Goal: Navigation & Orientation: Find specific page/section

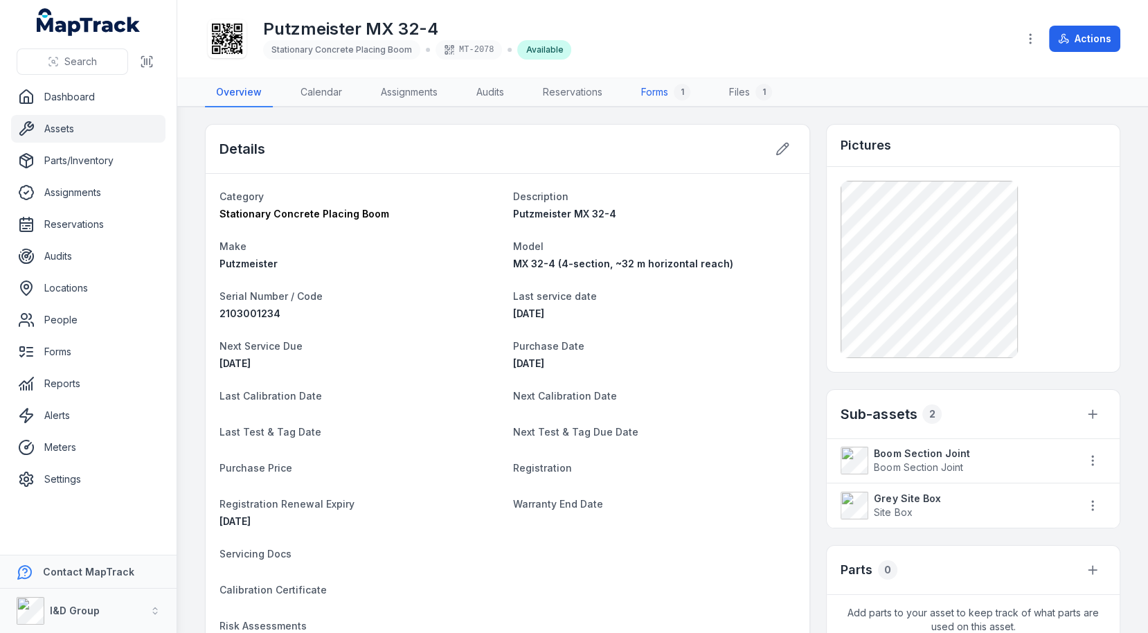
click at [661, 89] on link "Forms 1" at bounding box center [665, 92] width 71 height 29
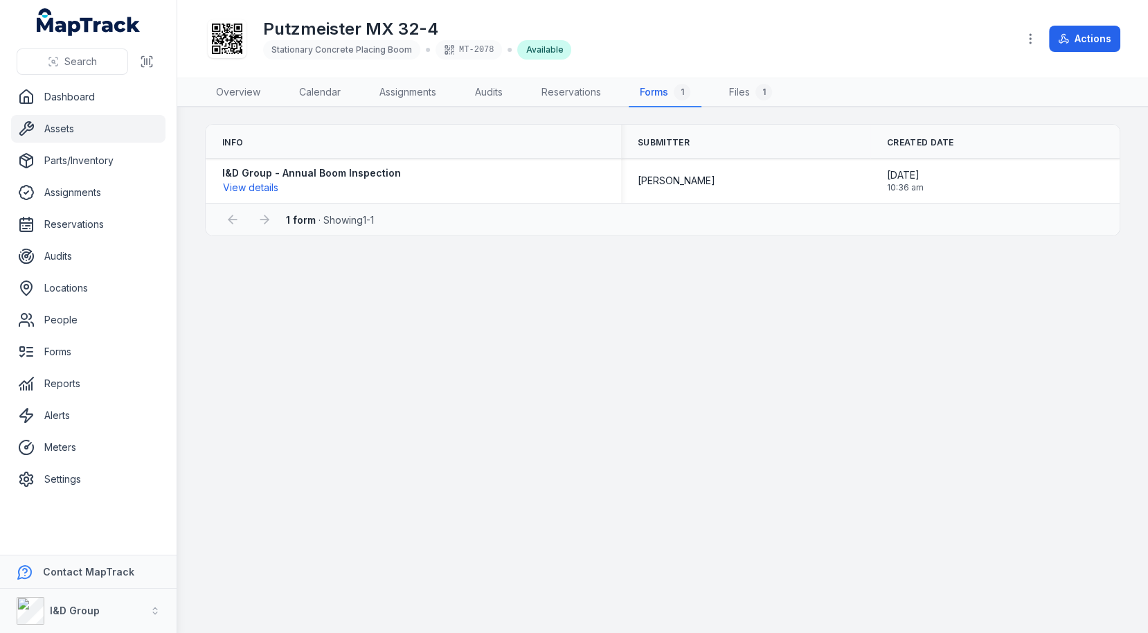
click at [126, 135] on link "Assets" at bounding box center [88, 129] width 154 height 28
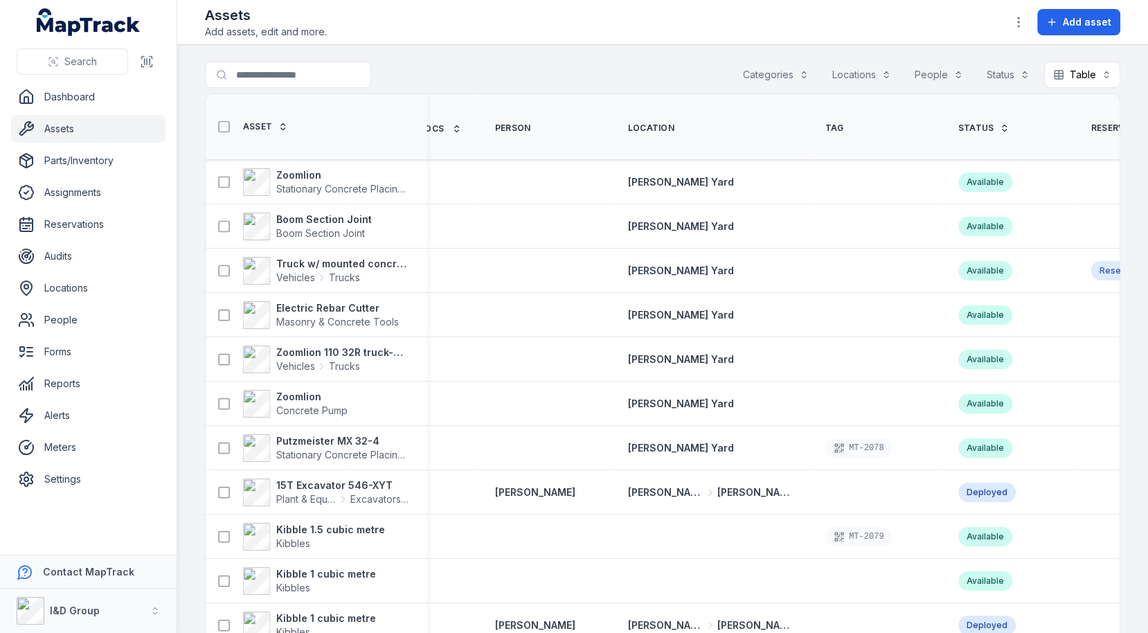
scroll to position [0, 3347]
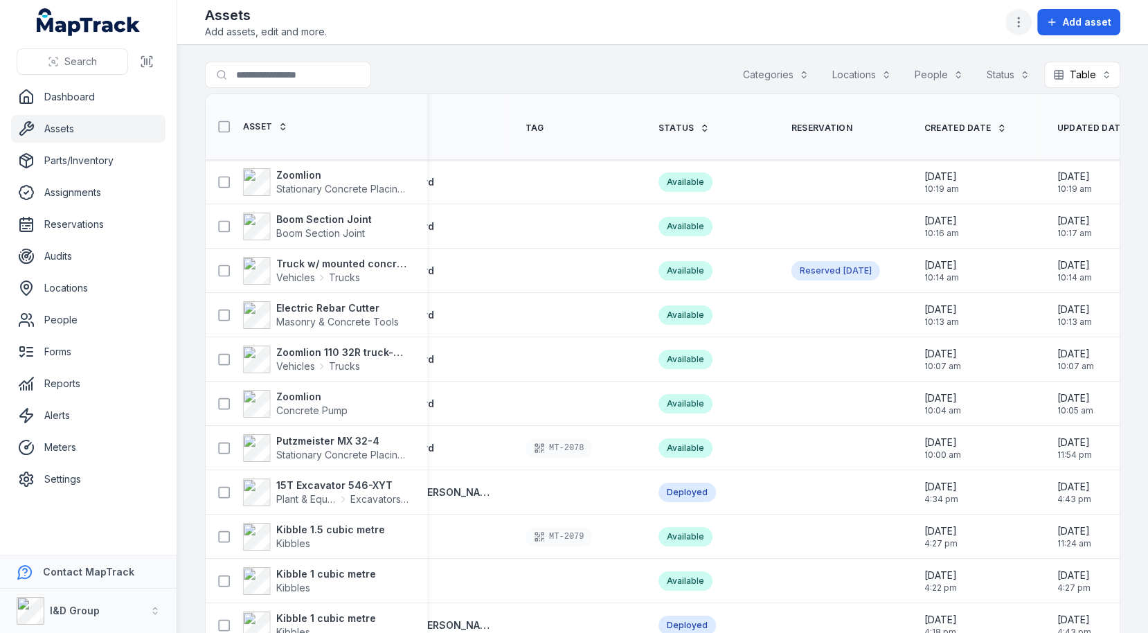
click at [1025, 23] on icon "button" at bounding box center [1019, 22] width 14 height 14
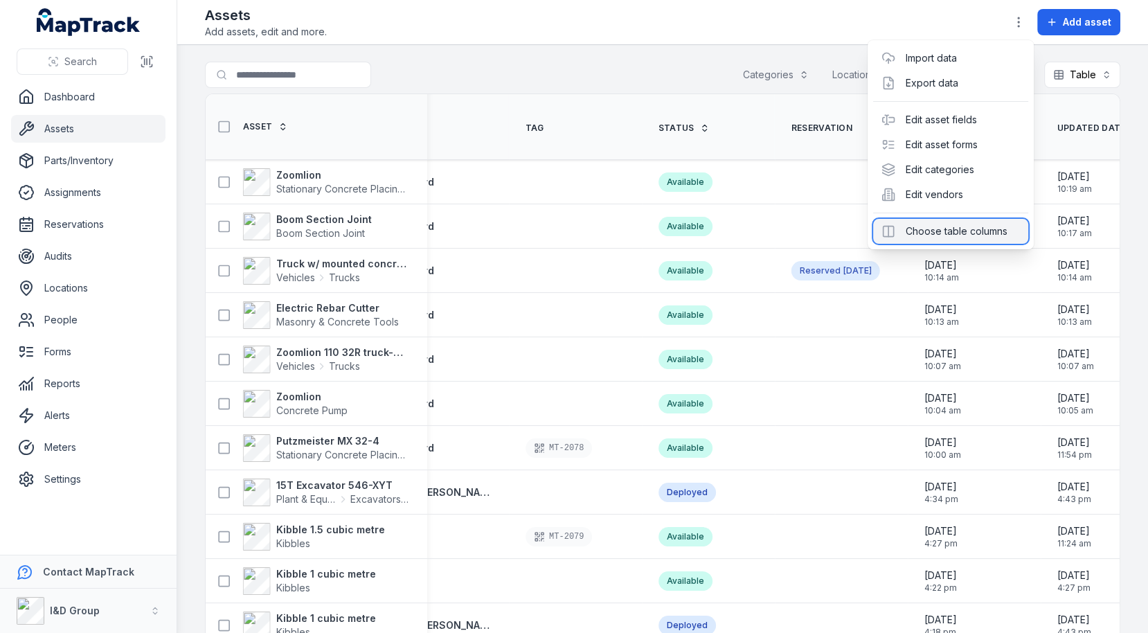
click at [968, 235] on div "Choose table columns" at bounding box center [950, 231] width 155 height 25
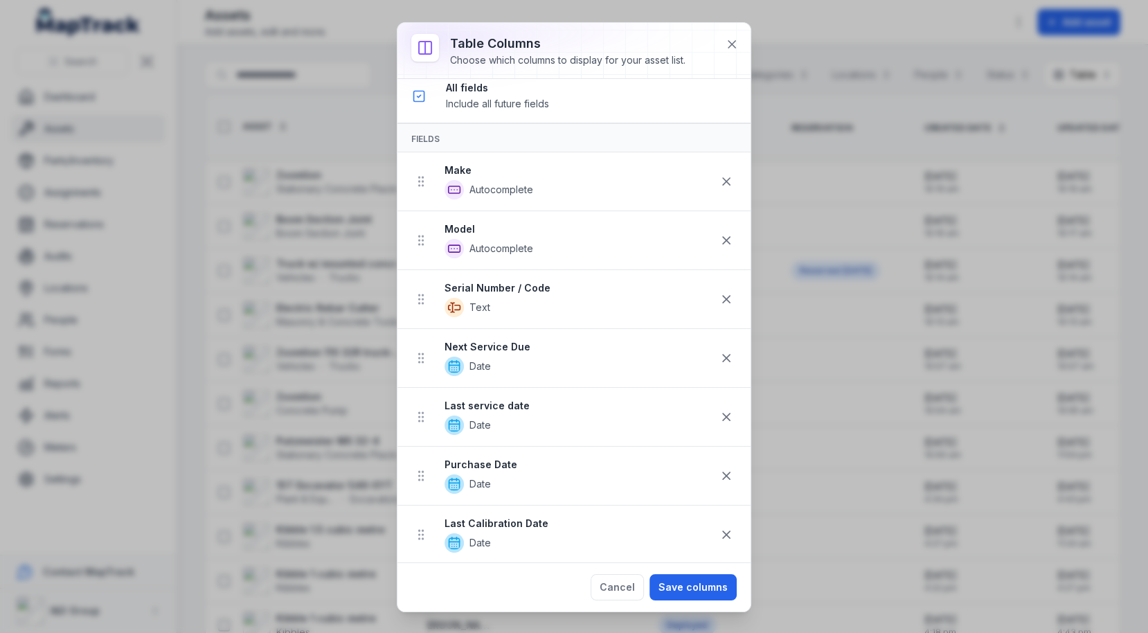
scroll to position [0, 0]
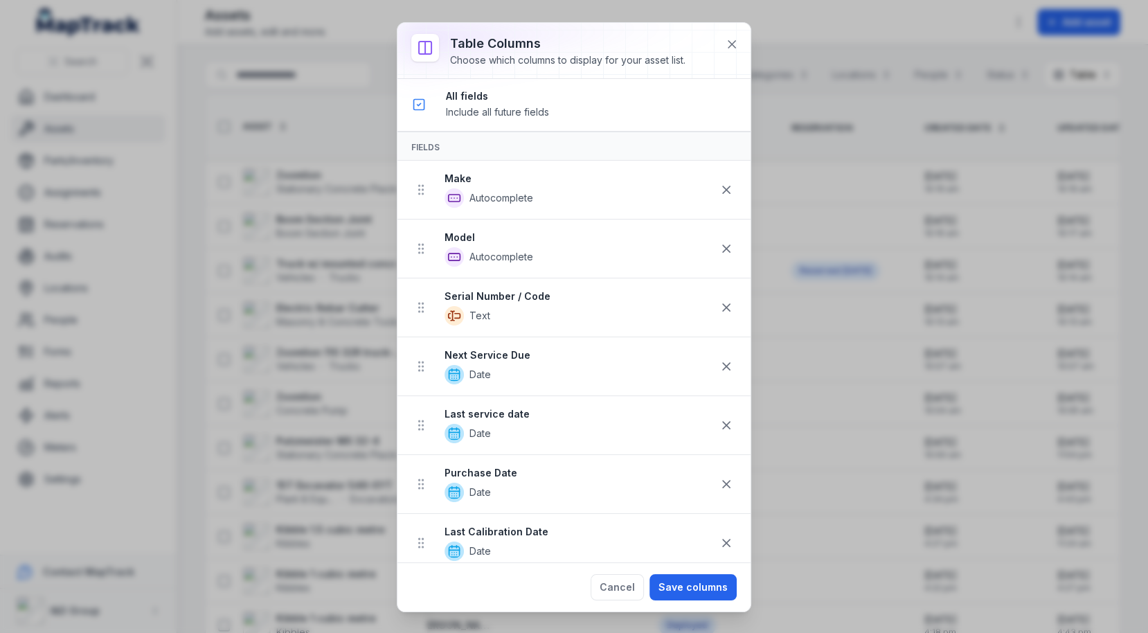
click at [729, 69] on div at bounding box center [573, 50] width 353 height 55
click at [731, 44] on icon at bounding box center [732, 44] width 7 height 7
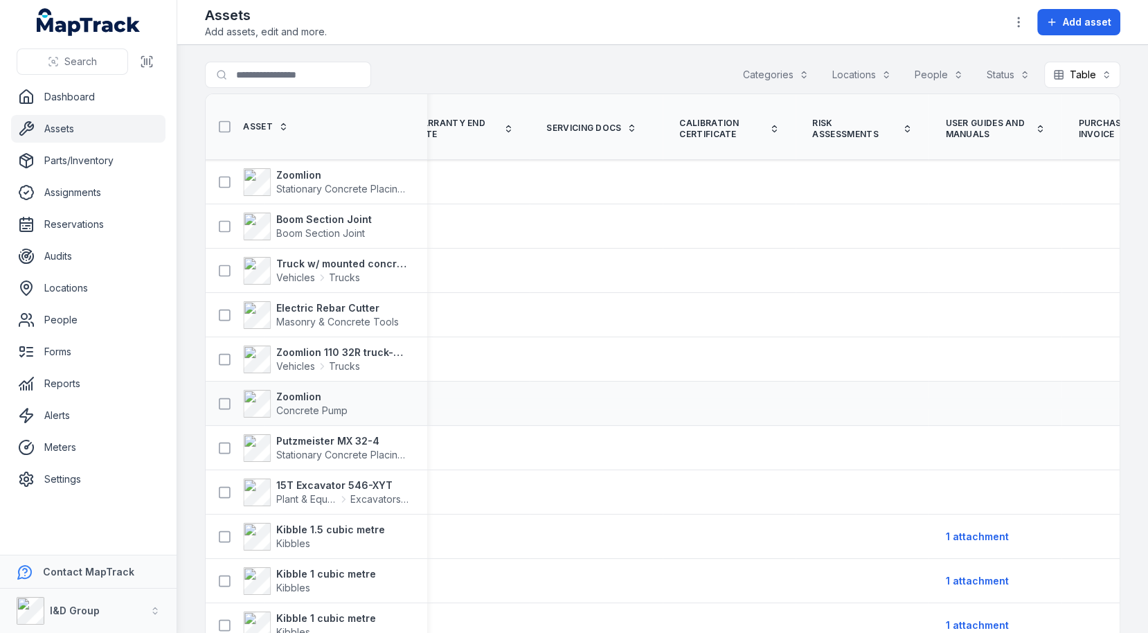
scroll to position [0, 1777]
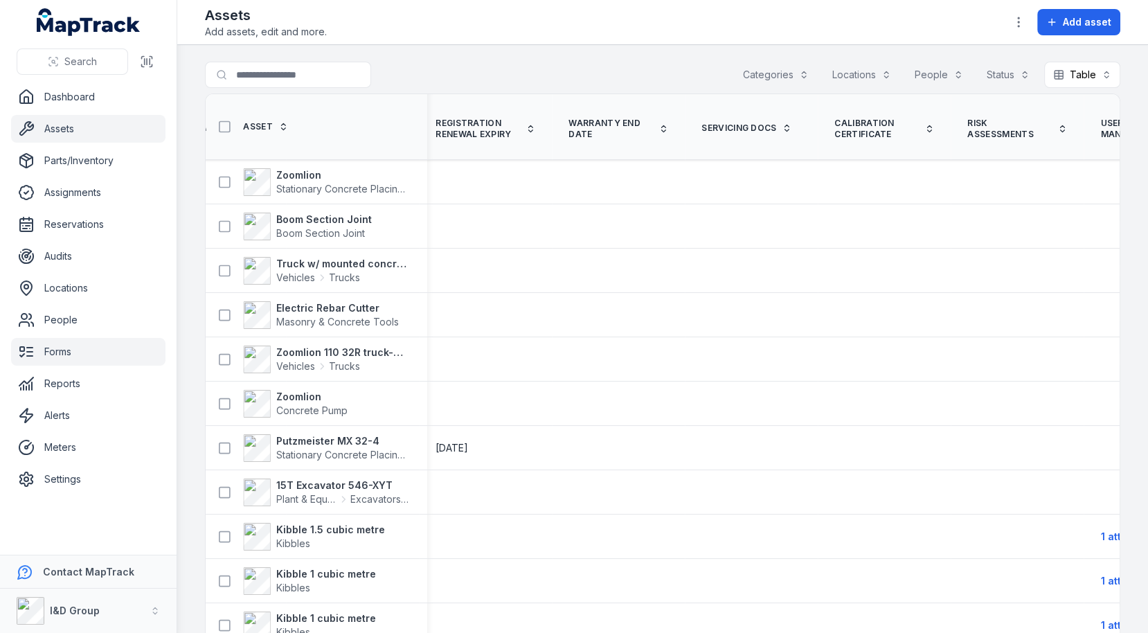
click at [54, 346] on link "Forms" at bounding box center [88, 352] width 154 height 28
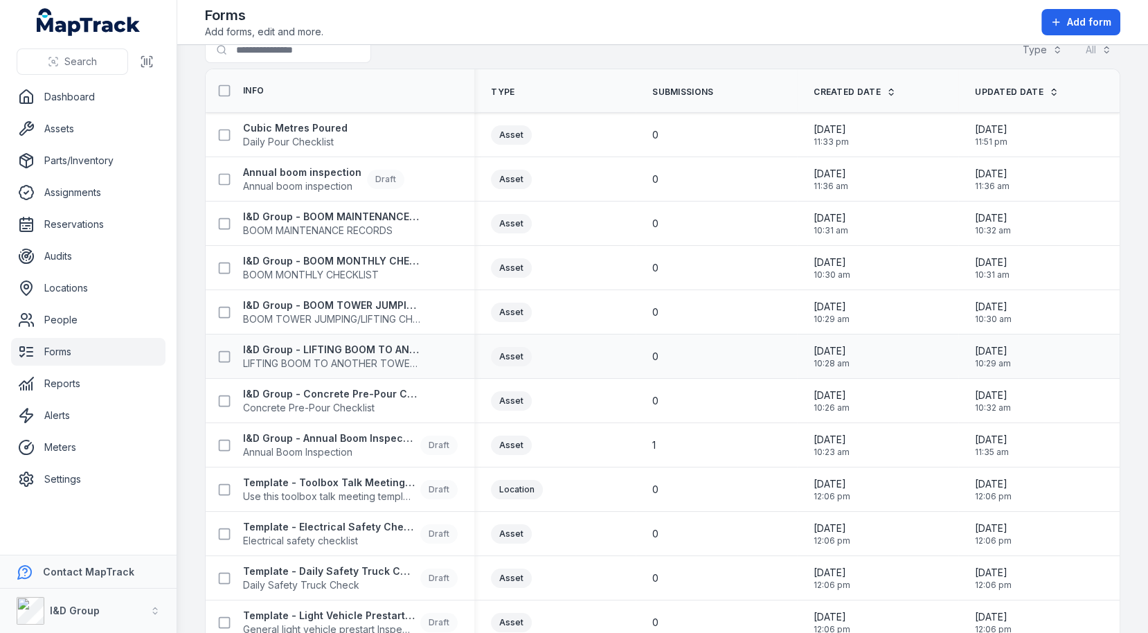
scroll to position [37, 0]
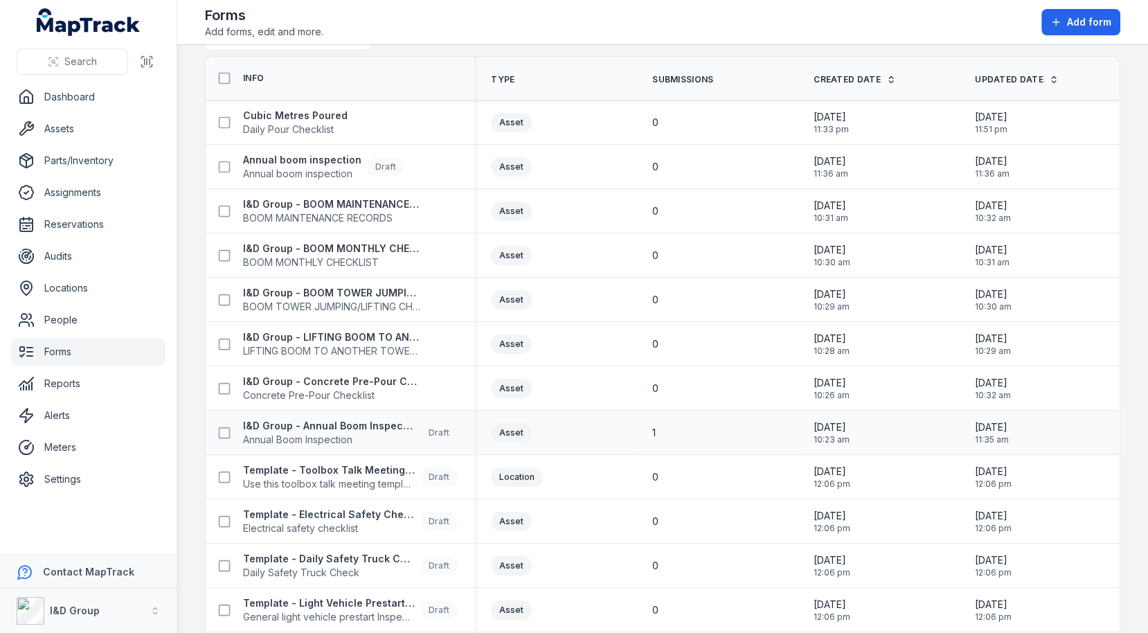
click at [667, 426] on div "1" at bounding box center [716, 433] width 128 height 14
click at [690, 312] on td "0" at bounding box center [716, 300] width 161 height 44
click at [69, 117] on link "Assets" at bounding box center [88, 129] width 154 height 28
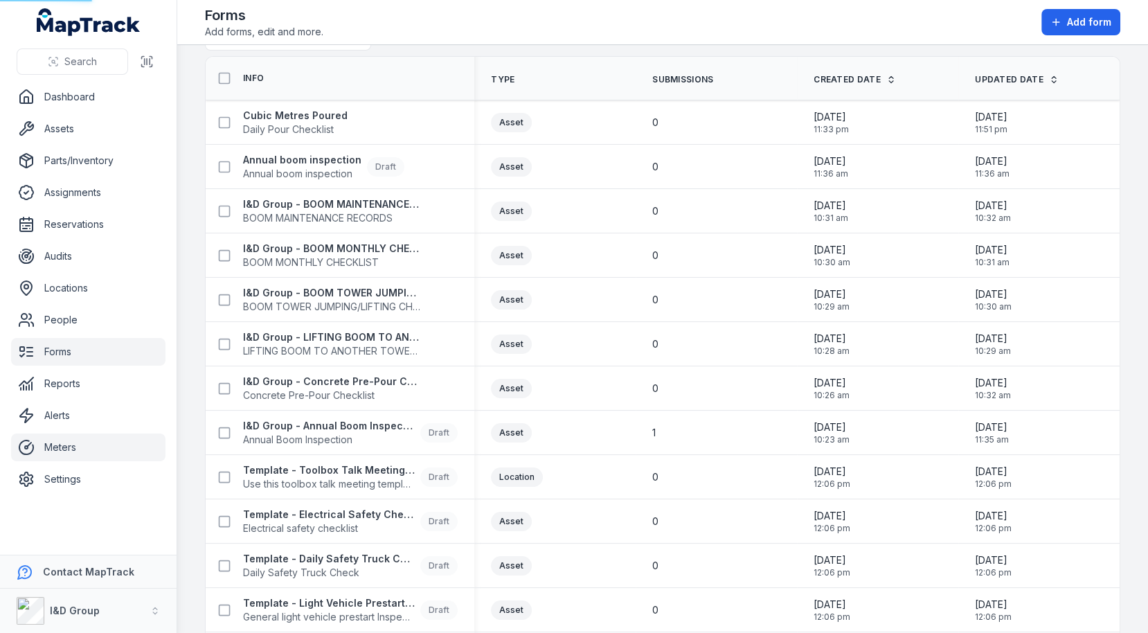
click at [115, 441] on link "Meters" at bounding box center [88, 448] width 154 height 28
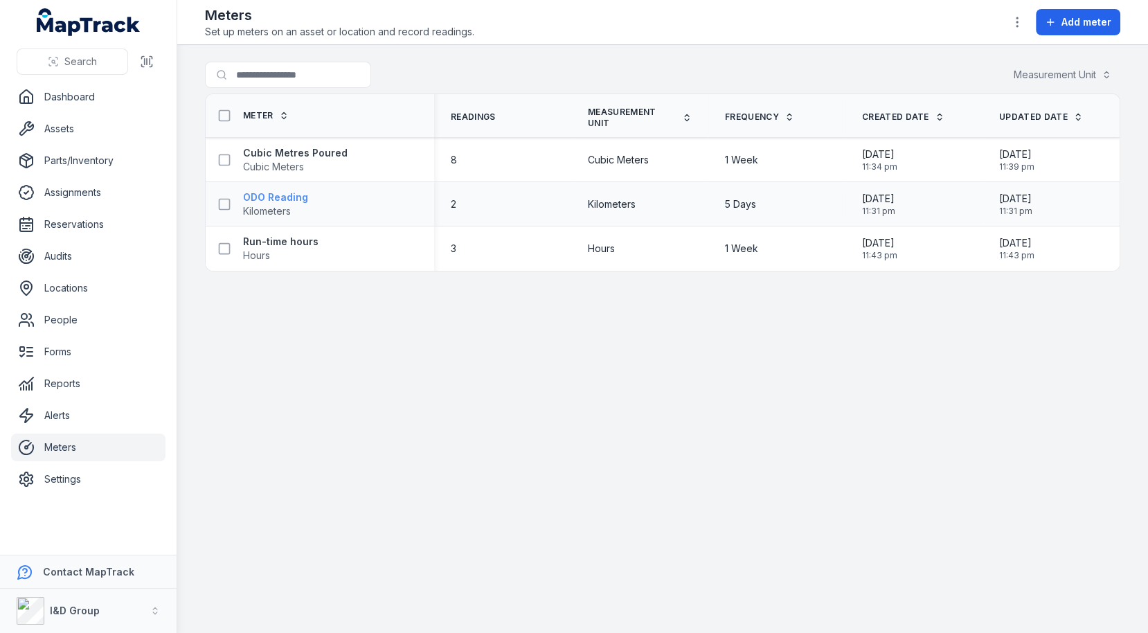
click at [283, 195] on strong "ODO Reading" at bounding box center [275, 197] width 65 height 14
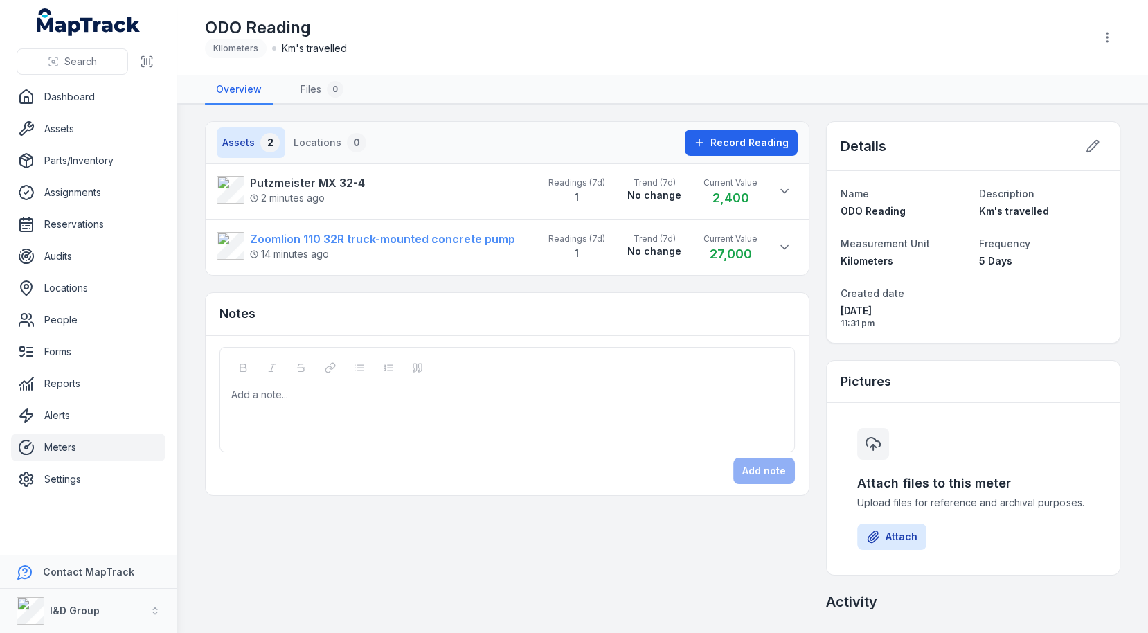
click at [329, 235] on strong "Zoomlion 110 32R truck-mounted concrete pump" at bounding box center [382, 239] width 265 height 17
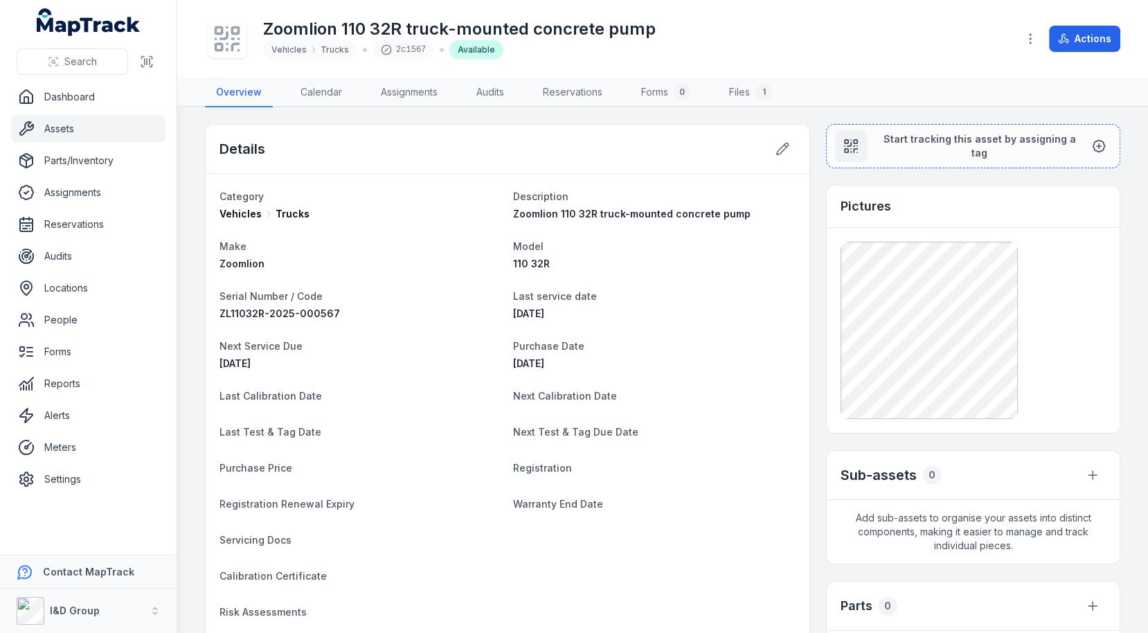
click at [211, 30] on div at bounding box center [227, 38] width 39 height 39
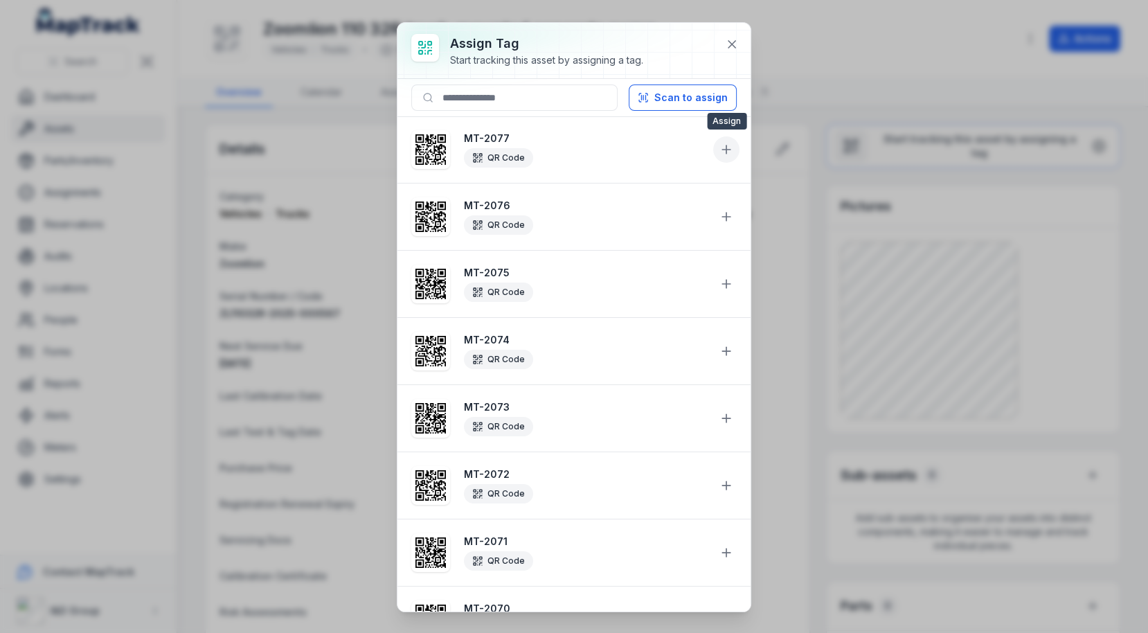
click at [724, 138] on button at bounding box center [726, 149] width 26 height 26
